Goal: Use online tool/utility: Utilize a website feature to perform a specific function

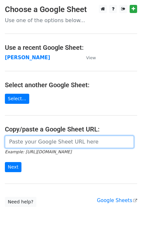
drag, startPoint x: 28, startPoint y: 139, endPoint x: 26, endPoint y: 151, distance: 12.3
click at [28, 139] on input "url" at bounding box center [69, 142] width 129 height 12
paste input "https://docs.google.com/spreadsheets/d/1JEEPwTIo8aHqeghqVj-OjXe1H__jCxcYXWxQf4j…"
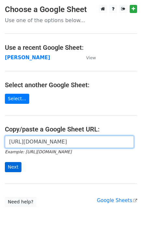
scroll to position [0, 139]
type input "https://docs.google.com/spreadsheets/d/1JEEPwTIo8aHqeghqVj-OjXe1H__jCxcYXWxQf4j…"
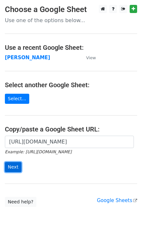
click at [10, 169] on input "Next" at bounding box center [13, 167] width 17 height 10
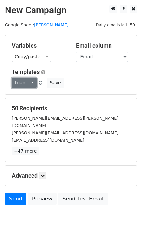
click at [17, 83] on link "Load..." at bounding box center [24, 83] width 25 height 10
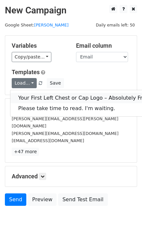
click at [26, 93] on link "Your First Left Chest or Cap Logo – Absolutely Free" at bounding box center [83, 98] width 146 height 10
